Goal: Task Accomplishment & Management: Manage account settings

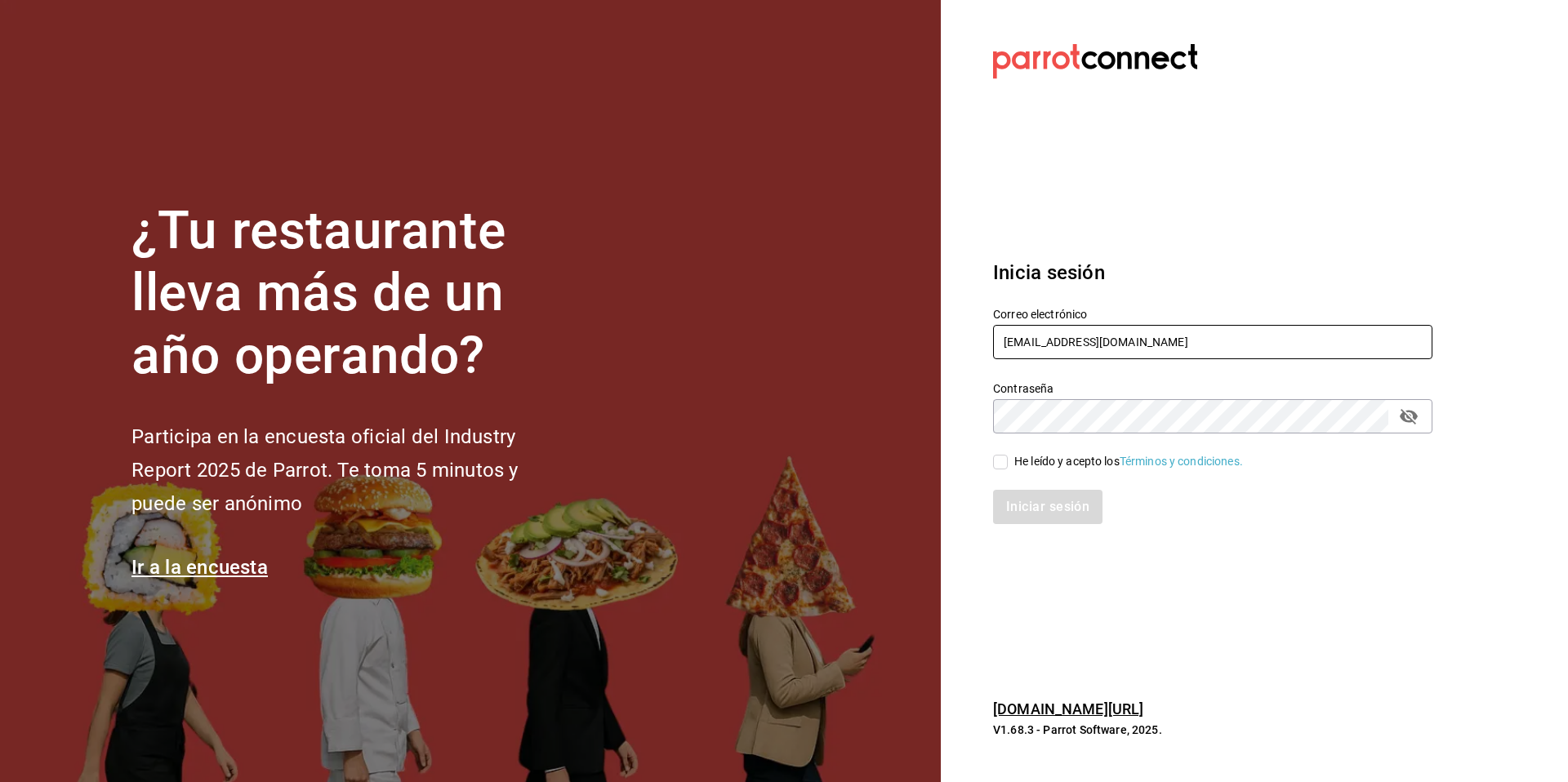
drag, startPoint x: 1154, startPoint y: 344, endPoint x: 1004, endPoint y: 325, distance: 151.2
click at [1004, 325] on input "mgsports@mhidalgo.com" at bounding box center [1212, 341] width 440 height 35
paste input "Xoul Art & Mezcal"
type input "xoulartmezcal@yucatan.com"
click at [1011, 464] on span "He leído y acepto los Términos y condiciones." at bounding box center [1124, 461] width 235 height 17
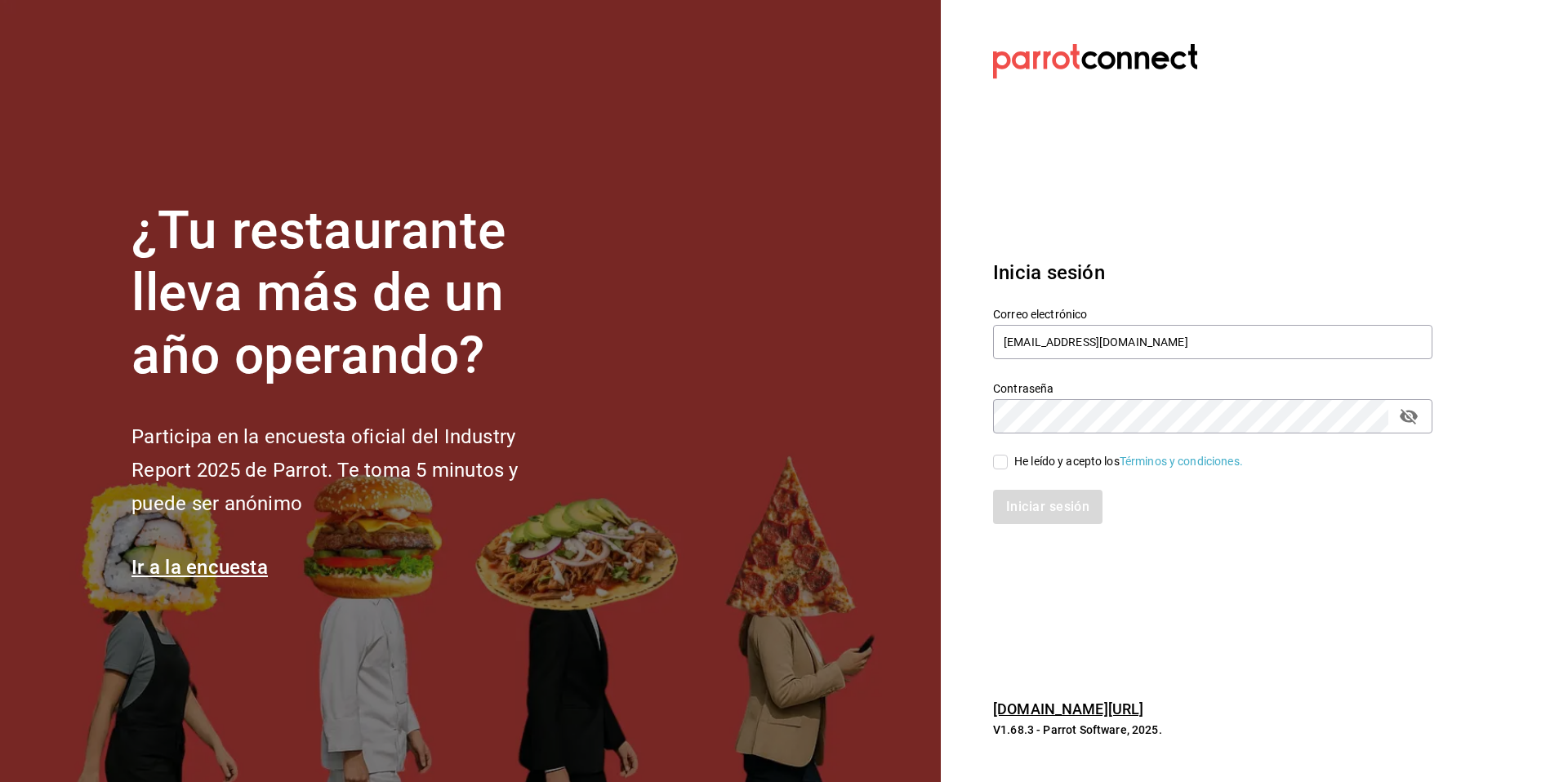
click at [1007, 464] on input "He leído y acepto los Términos y condiciones." at bounding box center [999, 461] width 15 height 15
checkbox input "true"
click at [1021, 518] on button "Iniciar sesión" at bounding box center [1048, 507] width 111 height 35
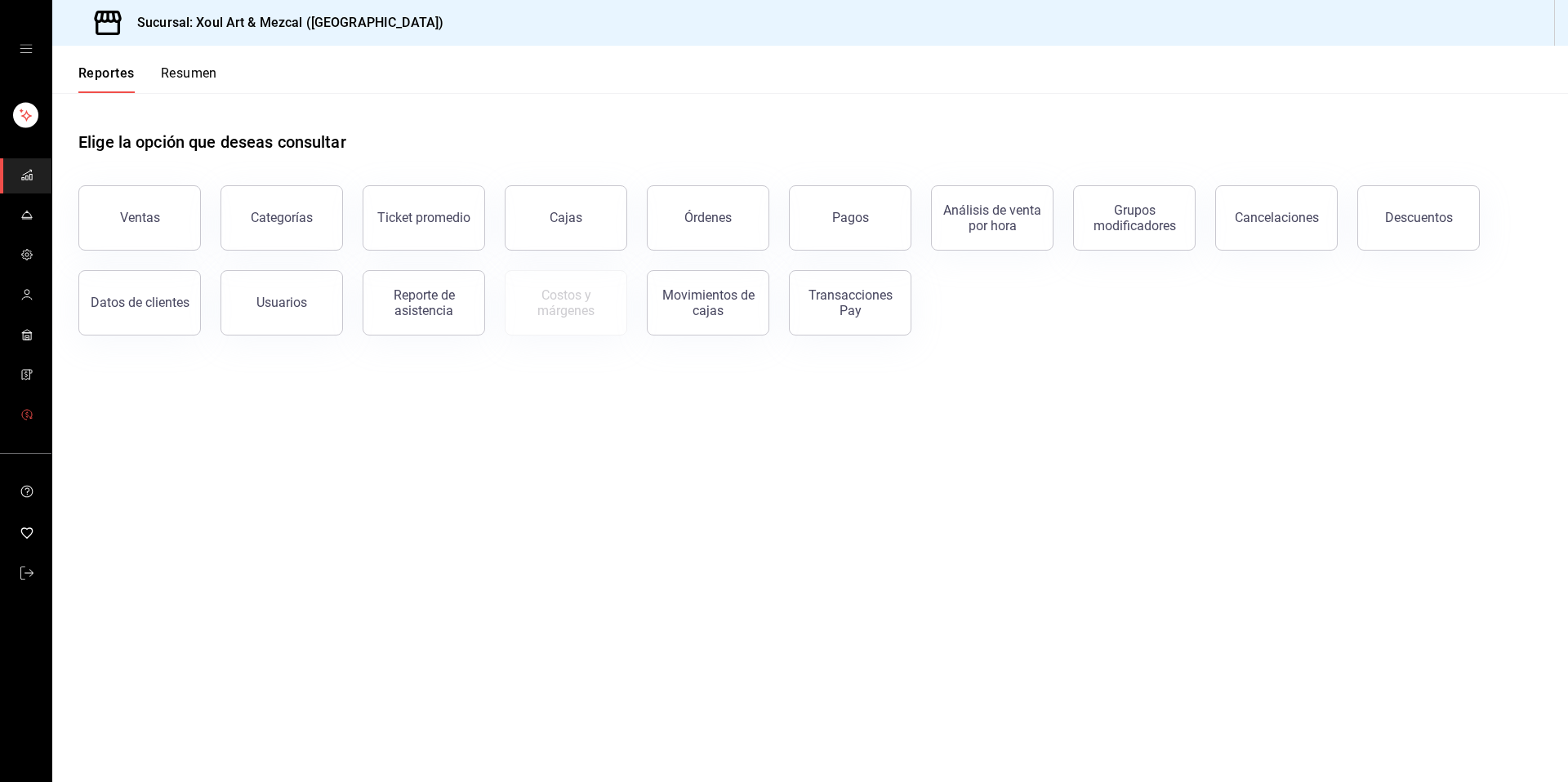
click at [21, 415] on icon "mailbox folders" at bounding box center [27, 414] width 13 height 13
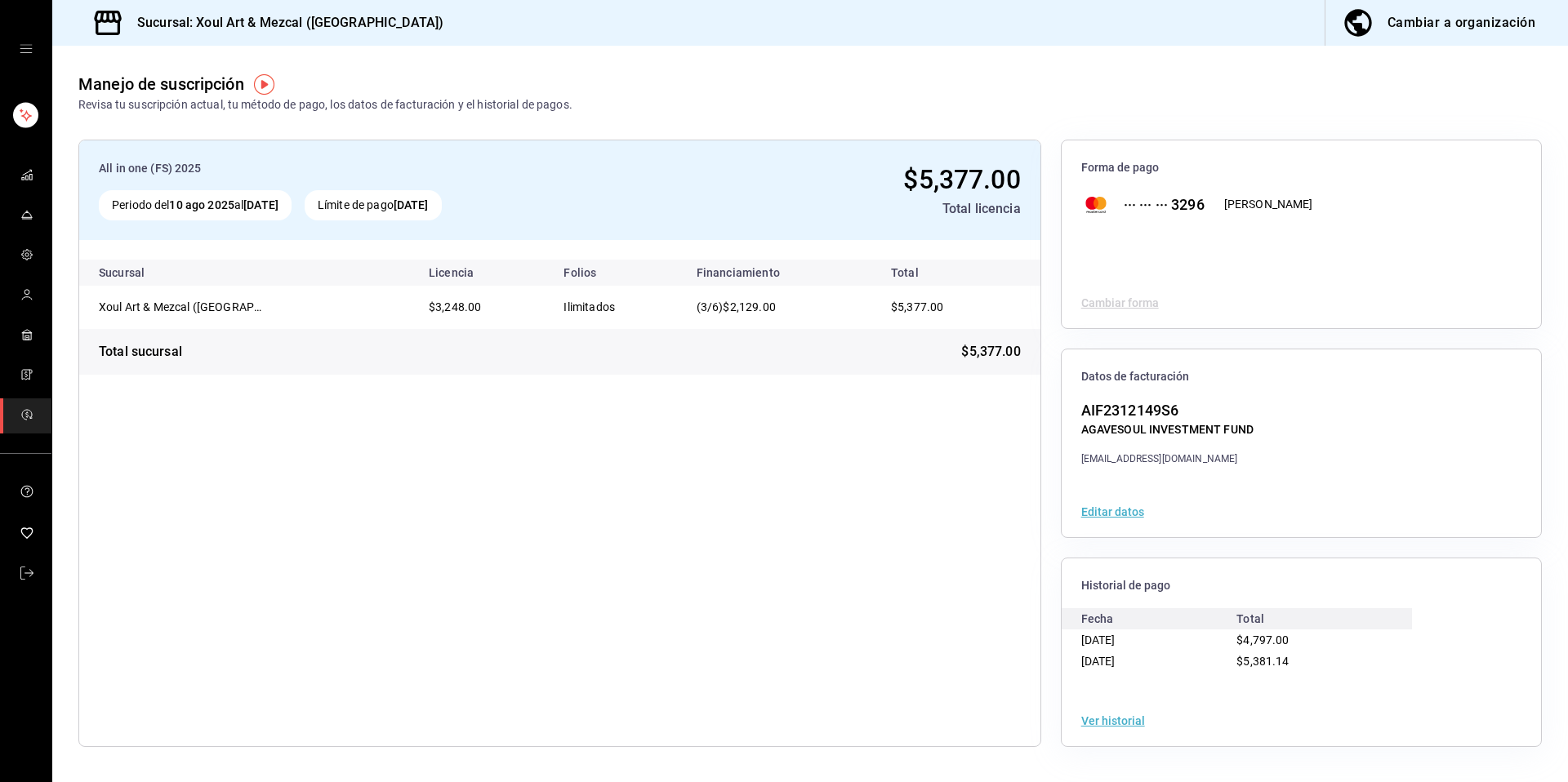
click at [1108, 717] on button "Ver historial" at bounding box center [1112, 721] width 64 height 12
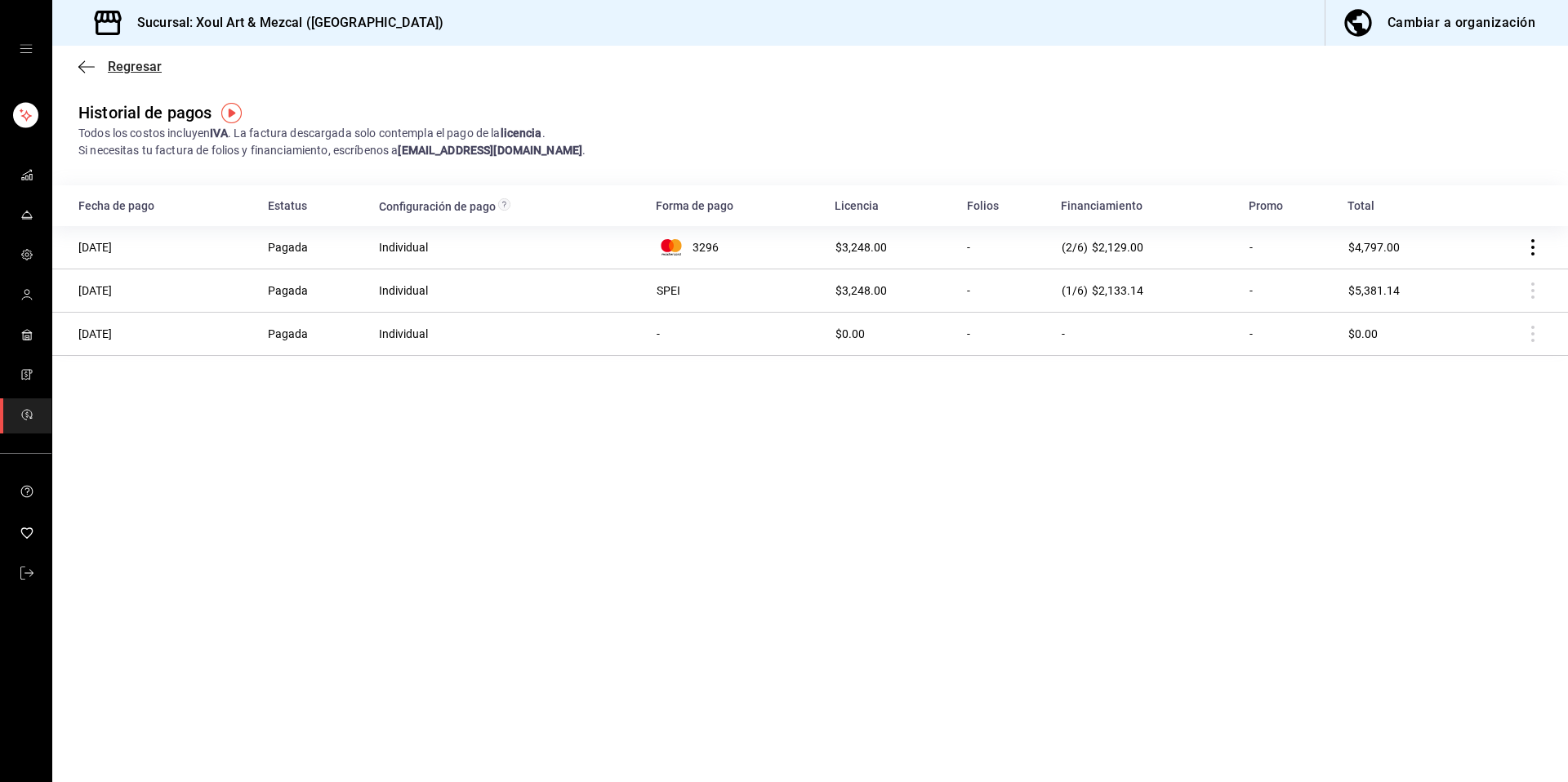
click at [106, 63] on span "Regresar" at bounding box center [120, 66] width 83 height 16
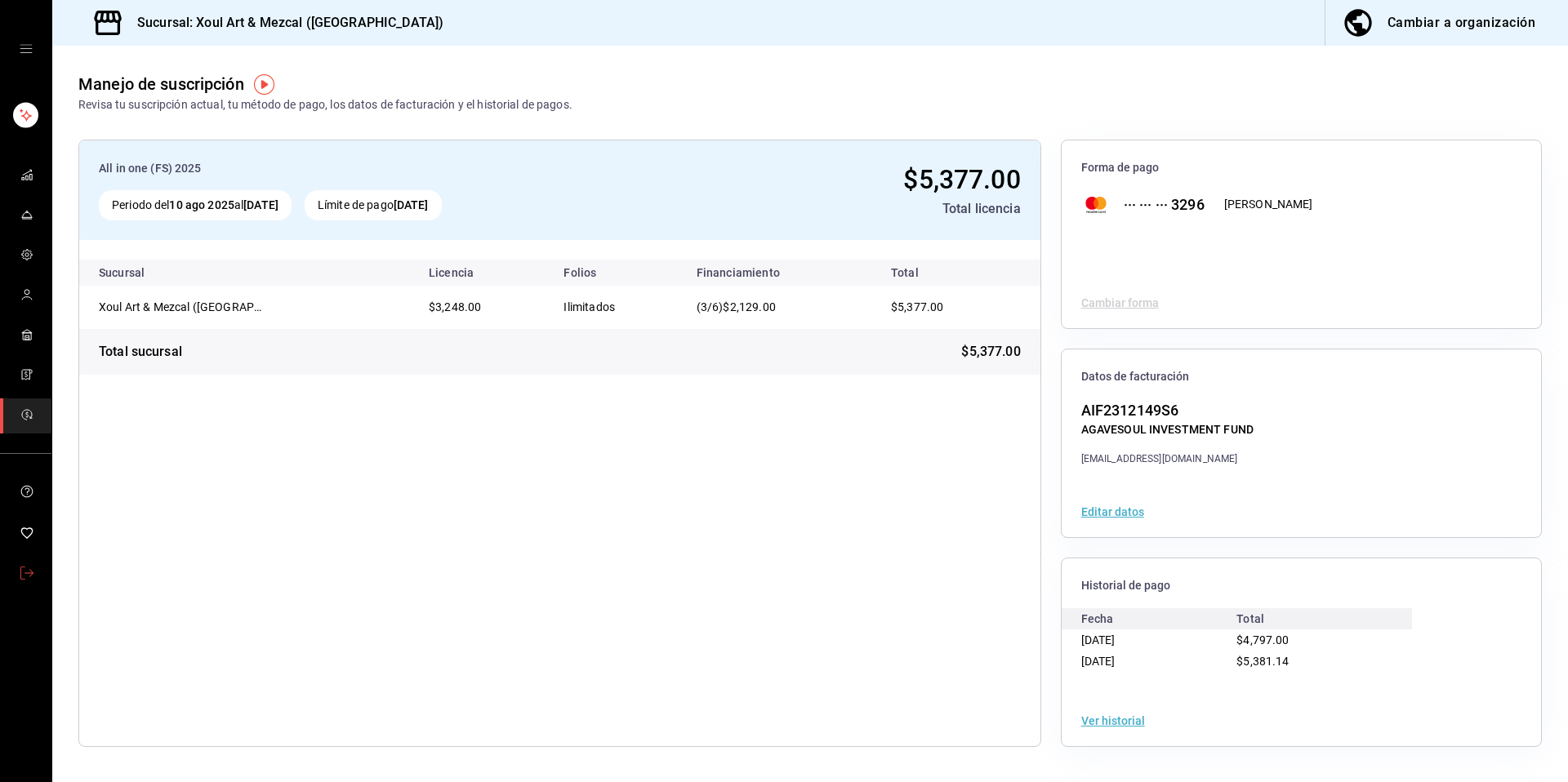
click at [27, 572] on icon "mailbox folders" at bounding box center [27, 573] width 13 height 13
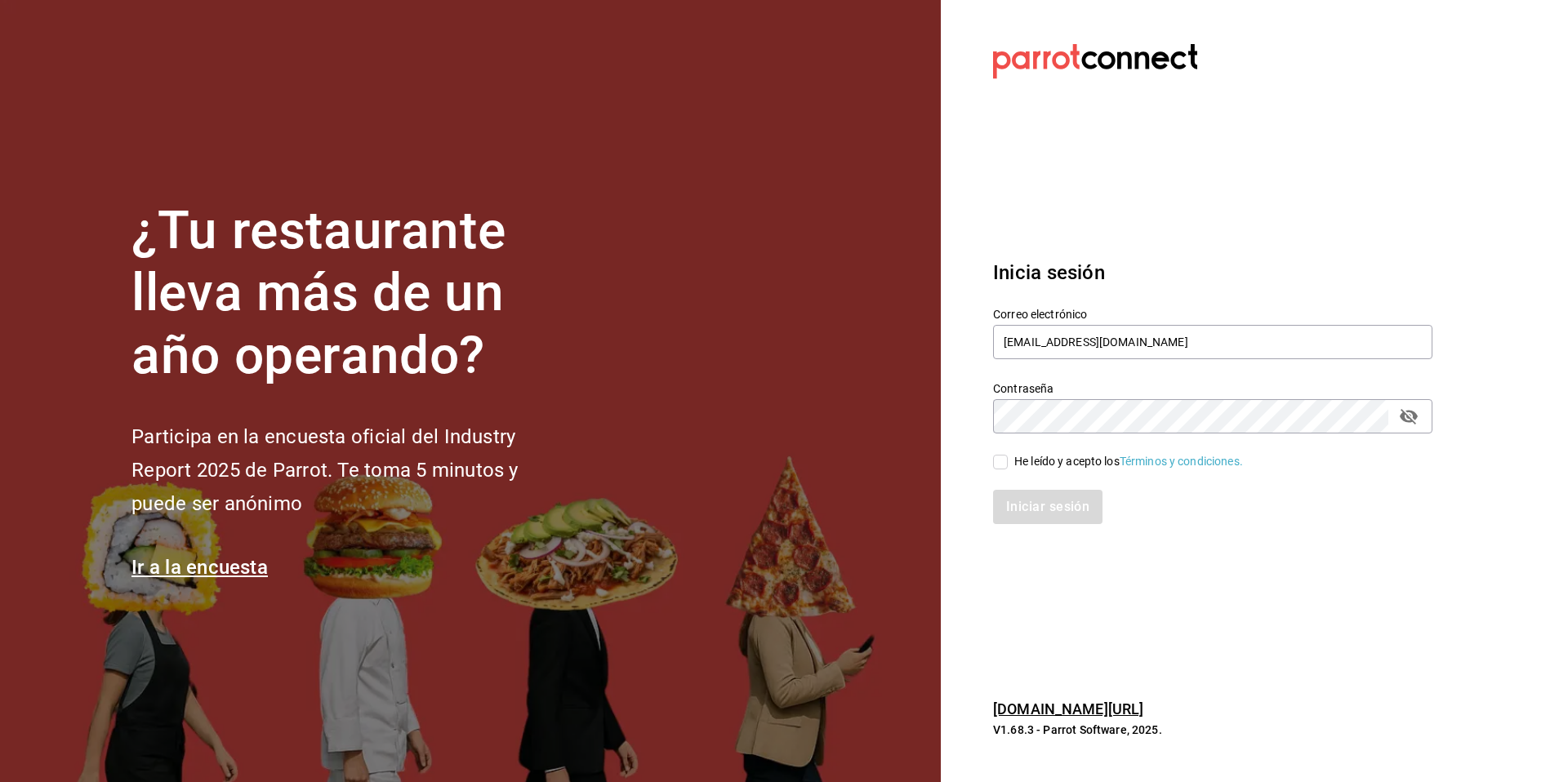
click at [1020, 466] on div "He leído y acepto los Términos y condiciones." at bounding box center [1128, 461] width 228 height 17
click at [1007, 466] on input "He leído y acepto los Términos y condiciones." at bounding box center [999, 461] width 15 height 15
checkbox input "true"
click at [1021, 513] on button "Iniciar sesión" at bounding box center [1048, 507] width 111 height 35
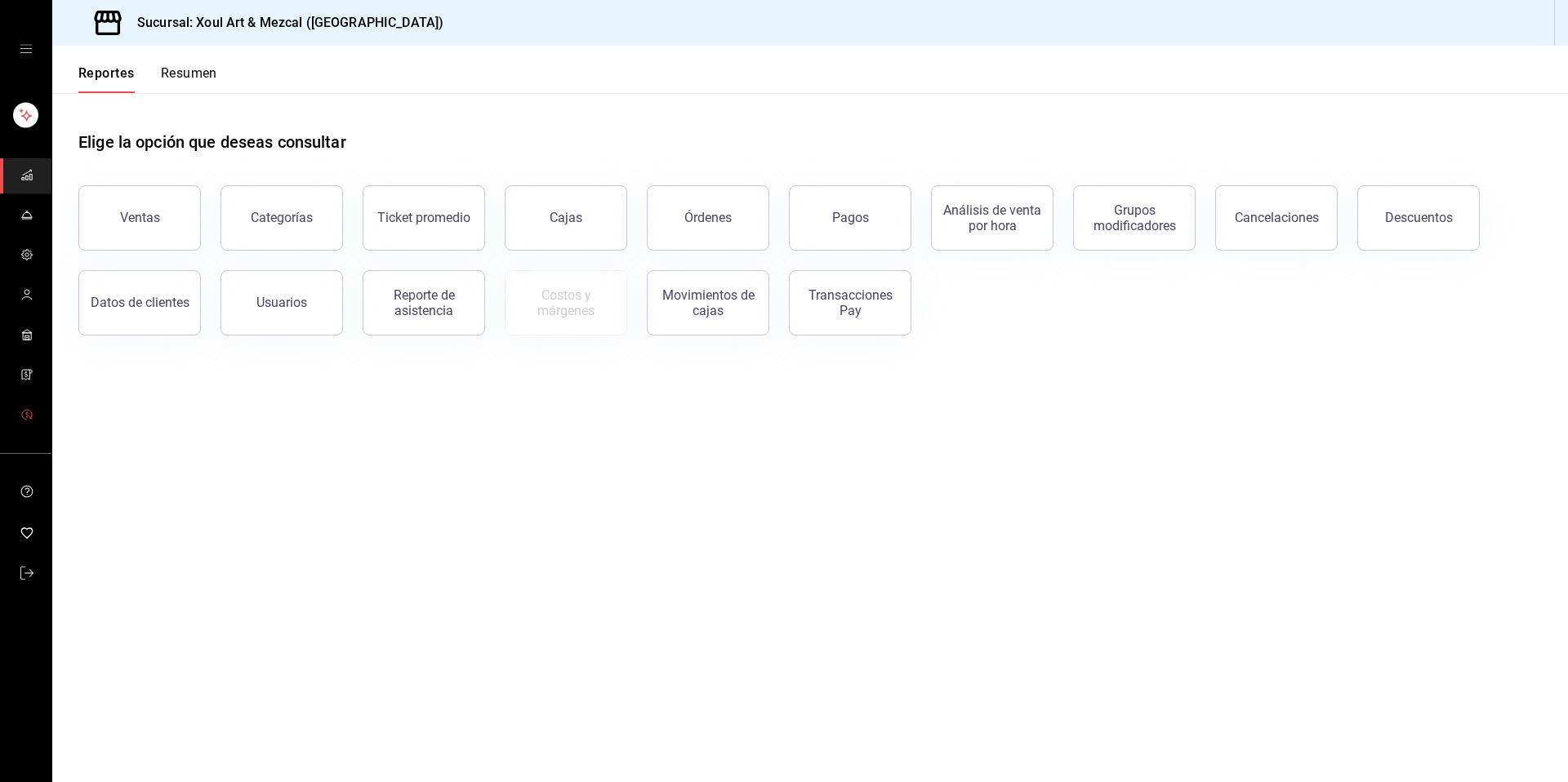
click at [35, 415] on link "mailbox folders" at bounding box center [26, 415] width 52 height 35
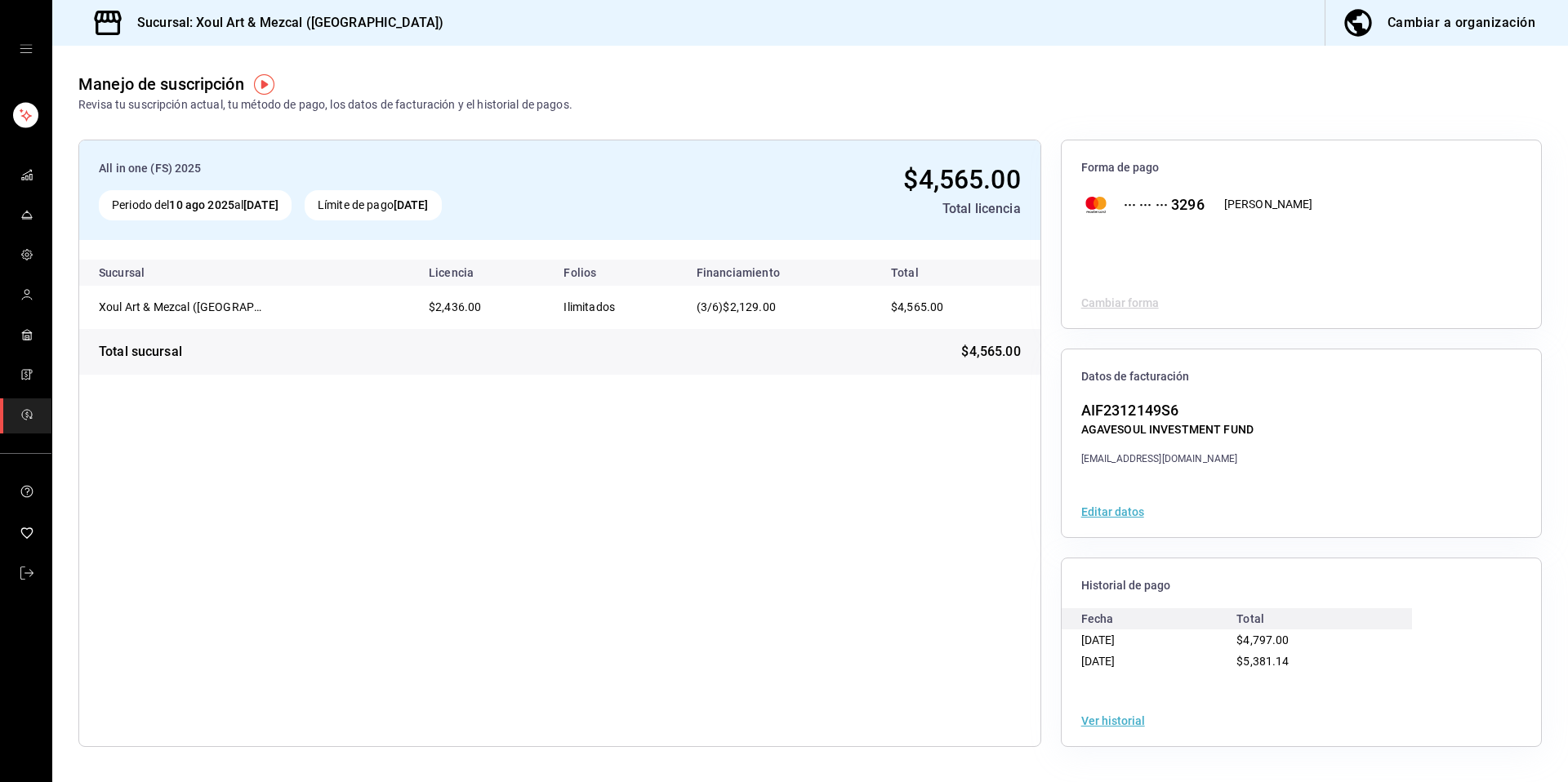
click at [302, 19] on h3 "Sucursal: Xoul Art & Mezcal ([GEOGRAPHIC_DATA])" at bounding box center [284, 23] width 320 height 20
drag, startPoint x: 302, startPoint y: 19, endPoint x: 198, endPoint y: 16, distance: 104.0
click at [198, 16] on h3 "Sucursal: Xoul Art & Mezcal ([GEOGRAPHIC_DATA])" at bounding box center [284, 23] width 320 height 20
copy h3 "Xoul Art & Mezcal"
drag, startPoint x: 481, startPoint y: 308, endPoint x: 425, endPoint y: 310, distance: 56.0
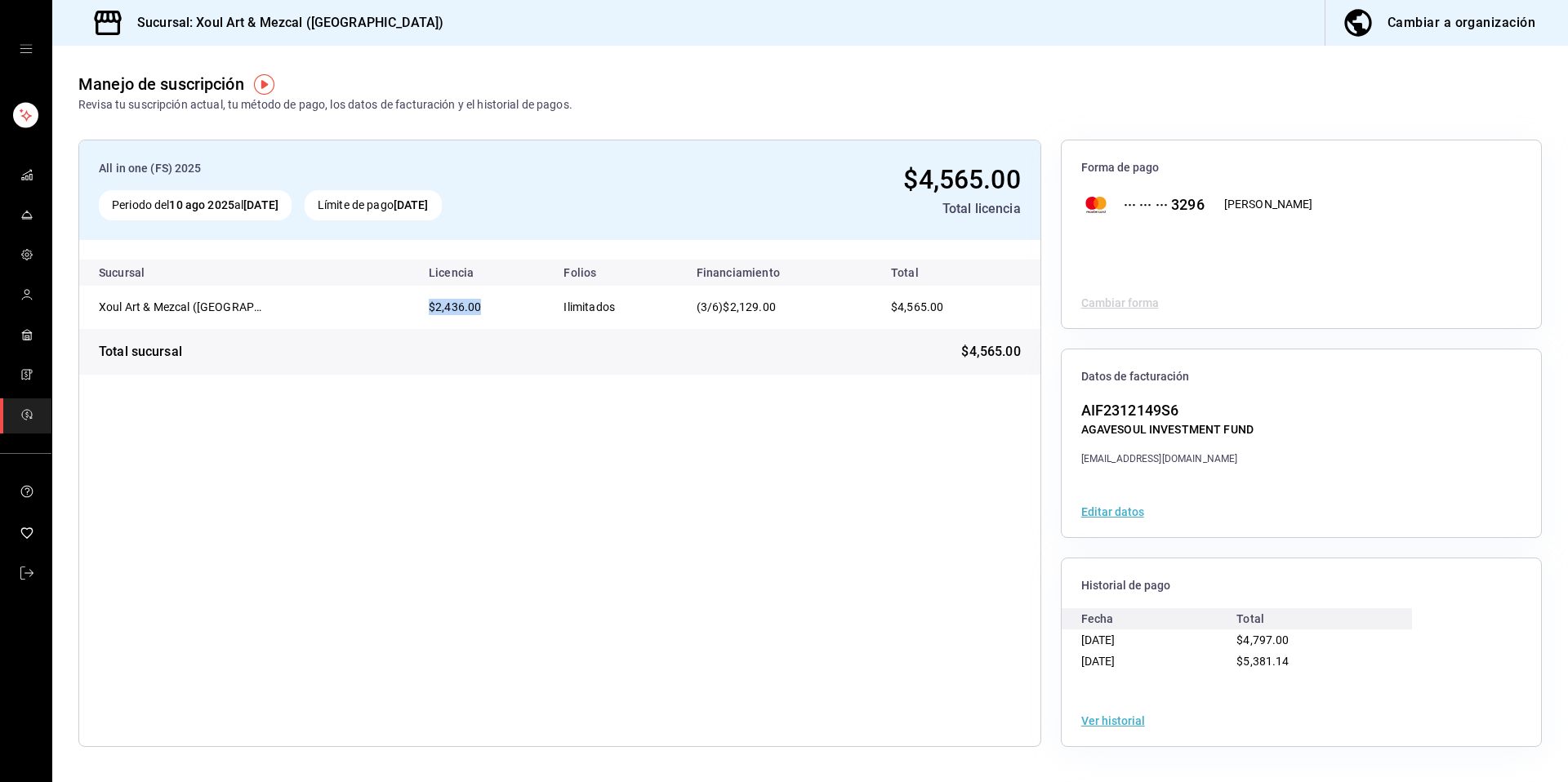
click at [425, 310] on td "$2,436.00" at bounding box center [483, 308] width 135 height 44
copy span "$2,436.00"
click at [21, 570] on icon "mailbox folders" at bounding box center [27, 573] width 13 height 13
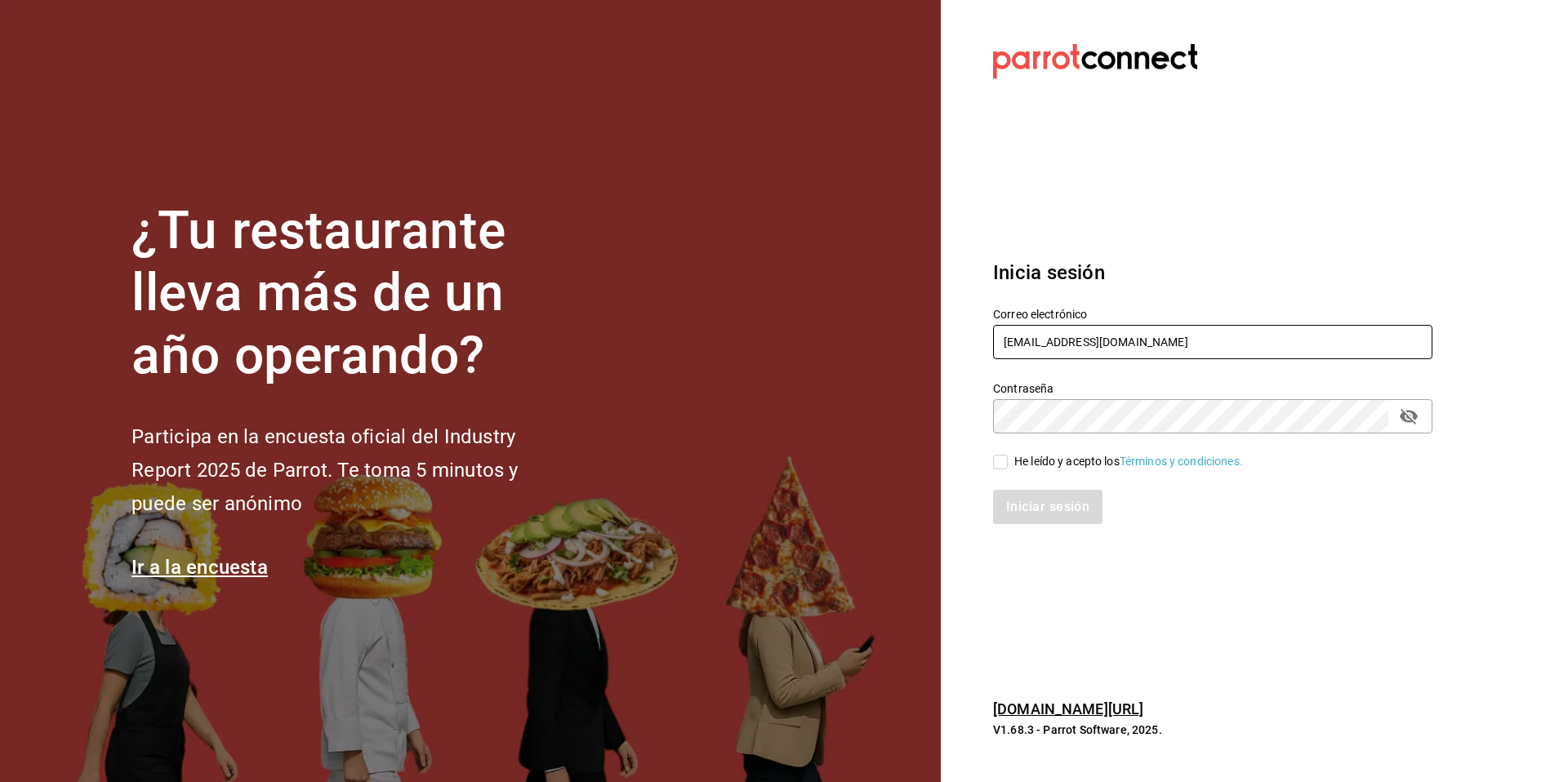
drag, startPoint x: 1216, startPoint y: 349, endPoint x: 984, endPoint y: 338, distance: 232.3
click at [984, 338] on div "Correo electrónico [EMAIL_ADDRESS][DOMAIN_NAME]" at bounding box center [1203, 325] width 458 height 74
type input "[EMAIL_ADDRESS][DOMAIN_NAME]"
click at [1000, 470] on div "Iniciar sesión" at bounding box center [1203, 497] width 458 height 54
click at [1034, 466] on div "He leído y acepto los Términos y condiciones." at bounding box center [1128, 461] width 228 height 17
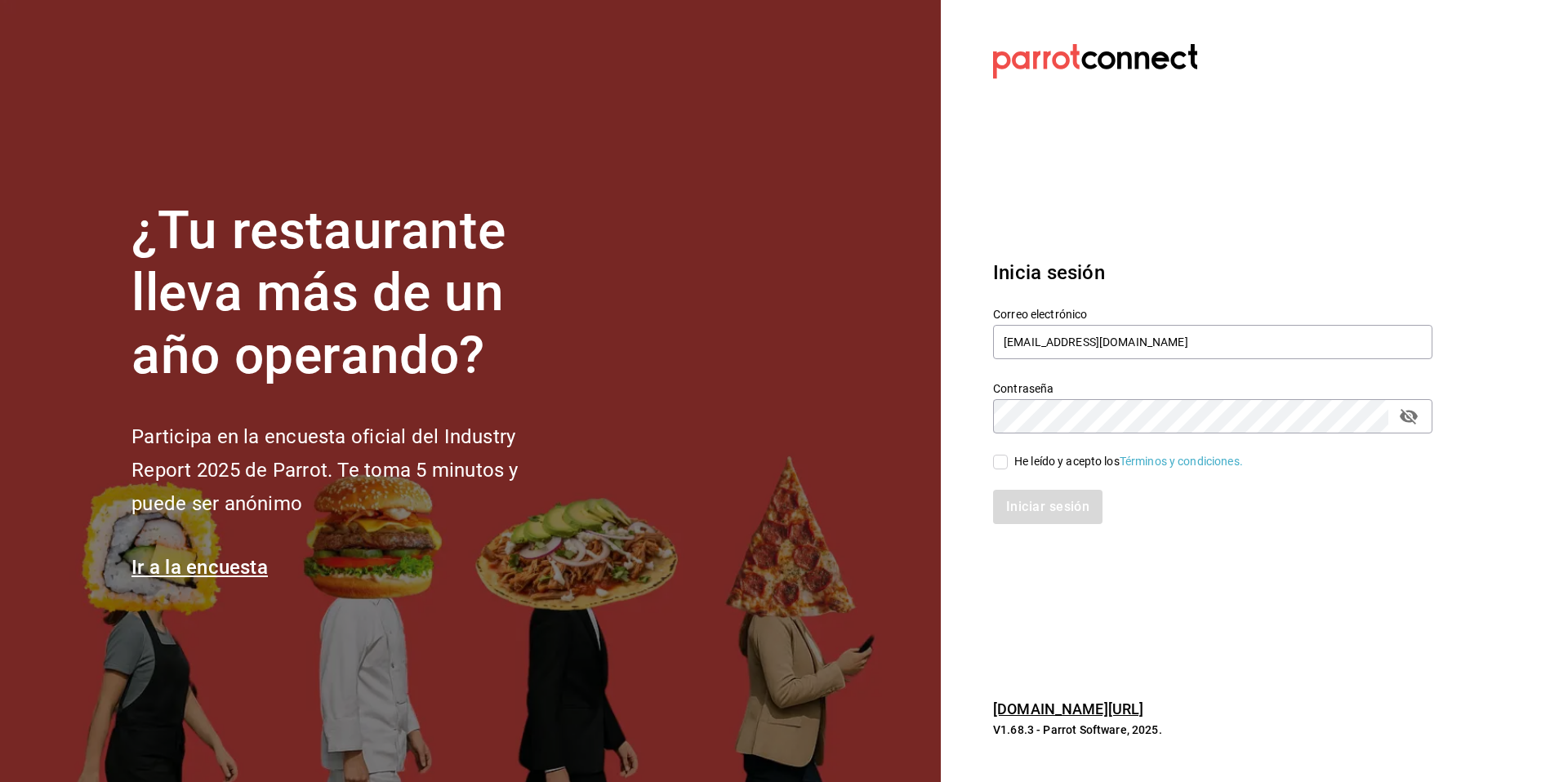
click at [1007, 466] on input "He leído y acepto los Términos y condiciones." at bounding box center [999, 461] width 15 height 15
checkbox input "true"
click at [1043, 504] on button "Iniciar sesión" at bounding box center [1048, 507] width 111 height 35
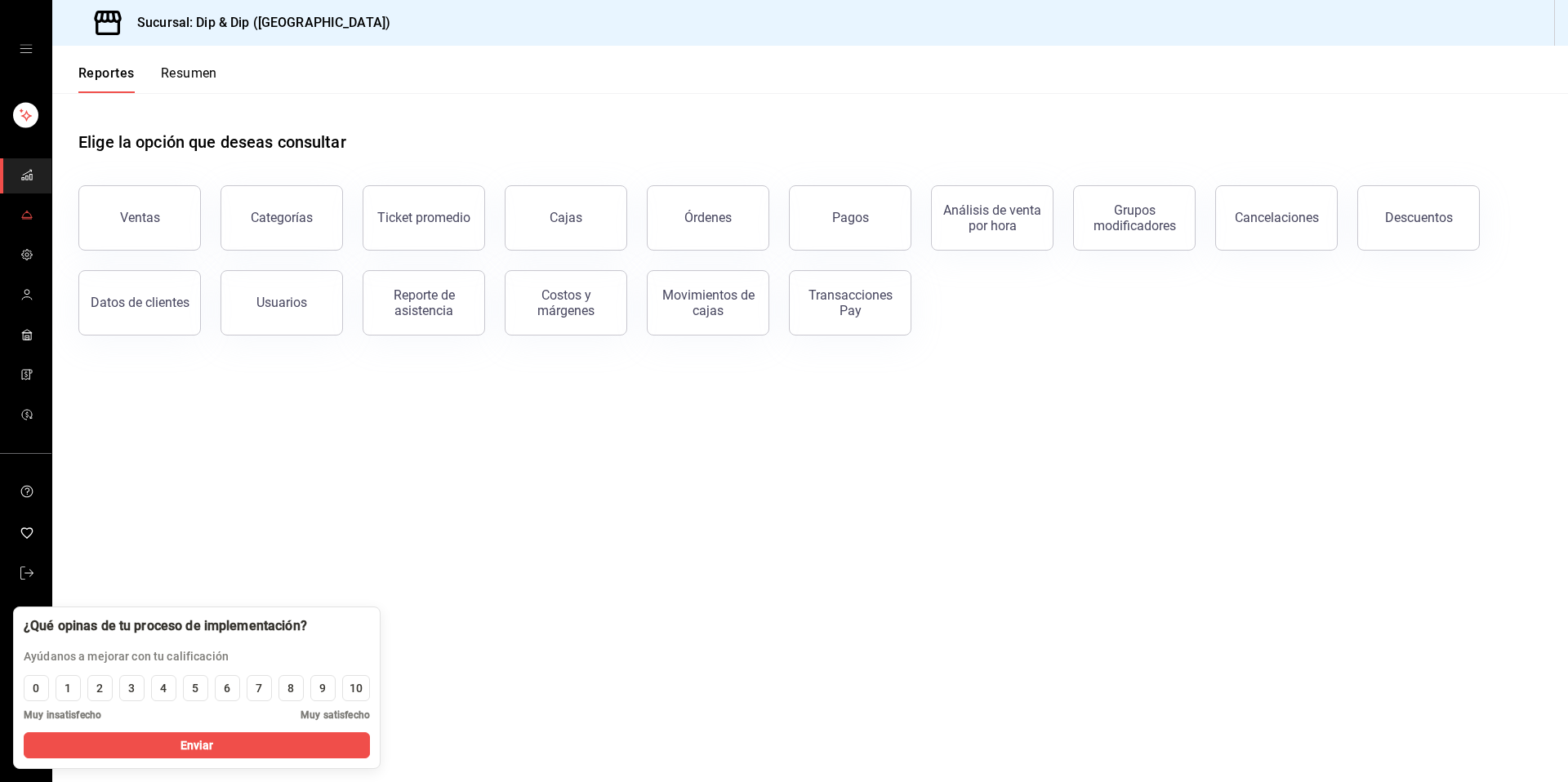
click at [30, 214] on icon "mailbox folders" at bounding box center [27, 214] width 13 height 13
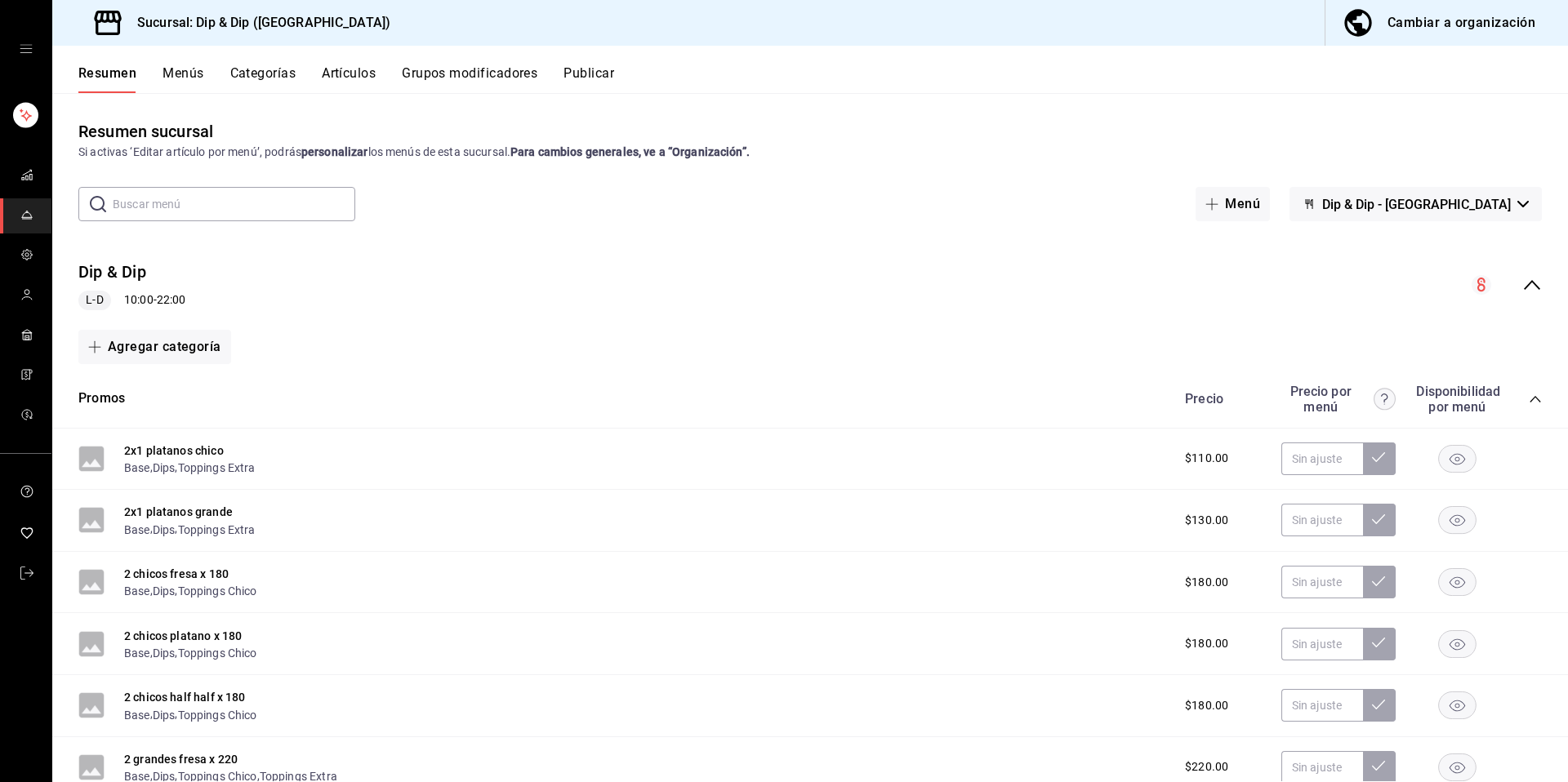
click at [169, 74] on button "Menús" at bounding box center [183, 79] width 41 height 28
